Goal: Task Accomplishment & Management: Use online tool/utility

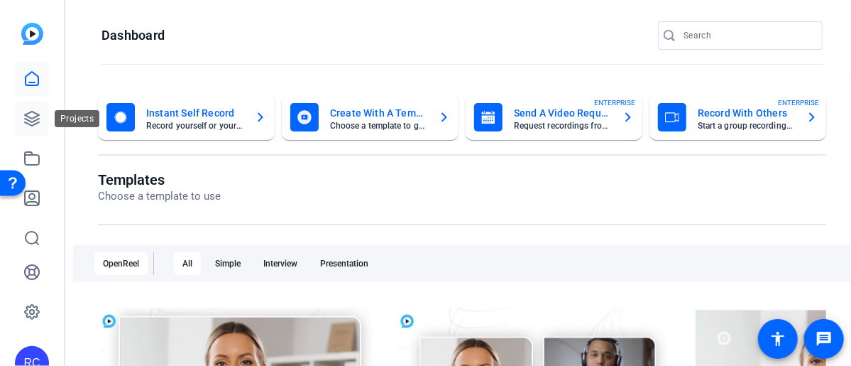
click at [37, 111] on icon at bounding box center [31, 118] width 17 height 17
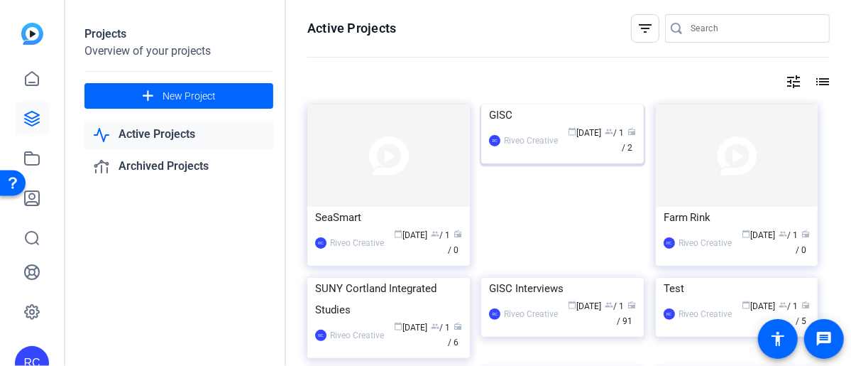
click at [555, 104] on img at bounding box center [562, 104] width 163 height 0
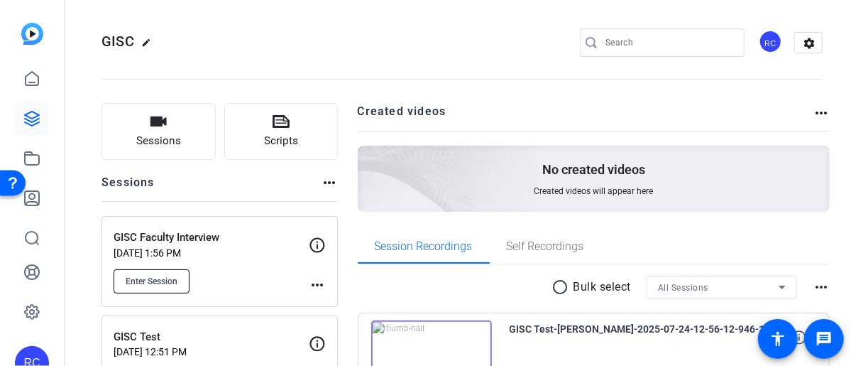
click at [169, 278] on span "Enter Session" at bounding box center [152, 281] width 52 height 11
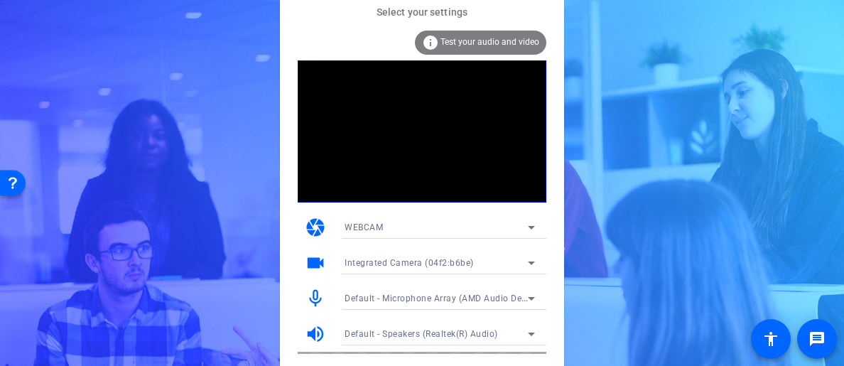
scroll to position [35, 0]
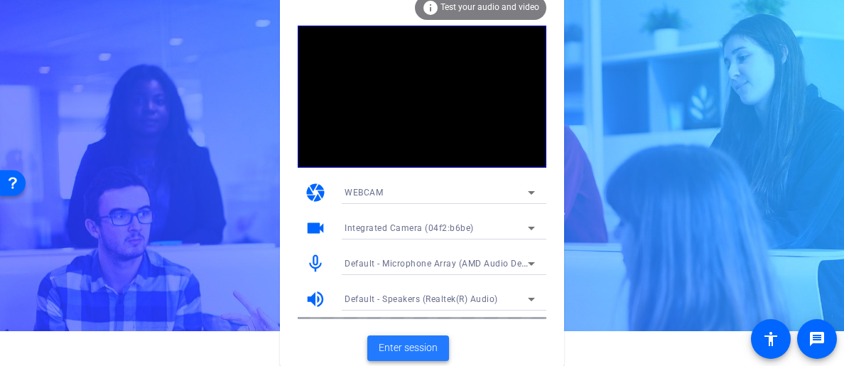
click at [407, 344] on span "Enter session" at bounding box center [407, 347] width 59 height 15
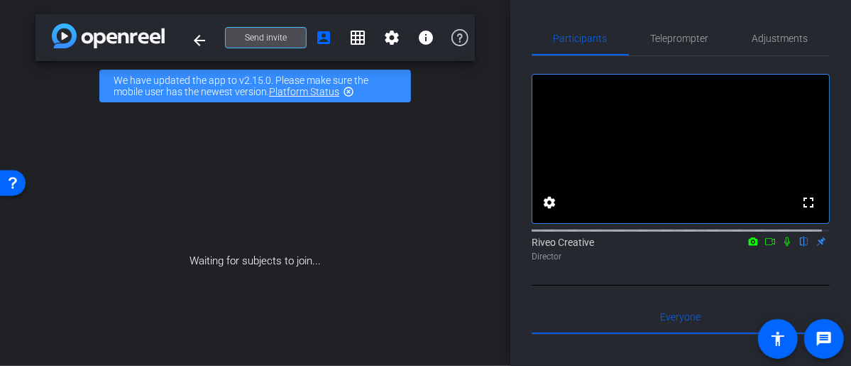
click at [296, 38] on span at bounding box center [266, 38] width 80 height 34
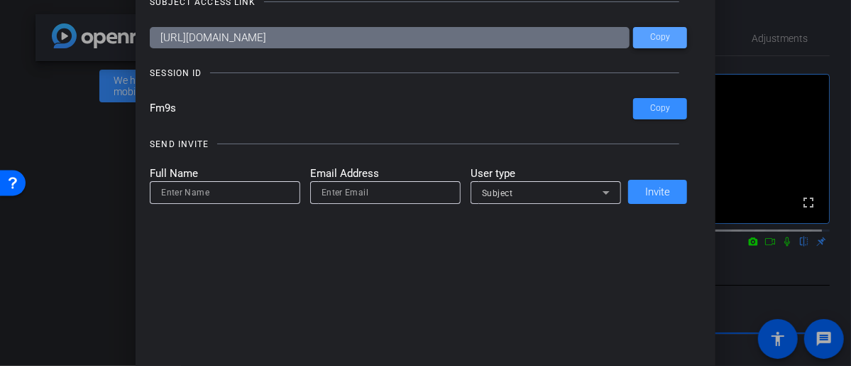
click at [663, 38] on span "Copy" at bounding box center [660, 37] width 20 height 11
click at [101, 159] on div at bounding box center [425, 183] width 851 height 366
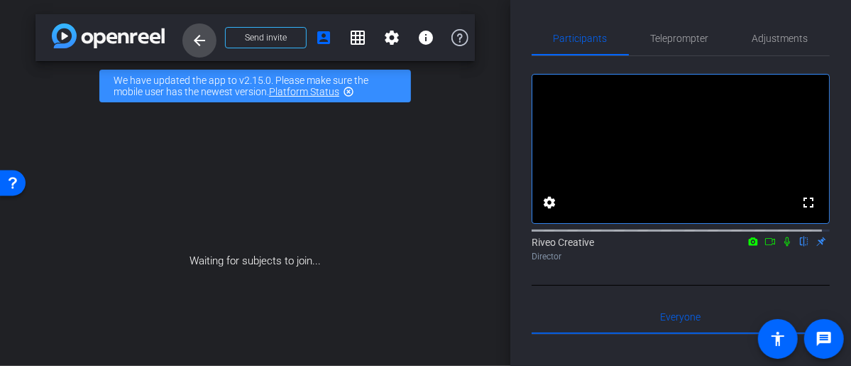
click at [197, 36] on mat-icon "arrow_back" at bounding box center [199, 40] width 17 height 17
